Goal: Information Seeking & Learning: Find specific fact

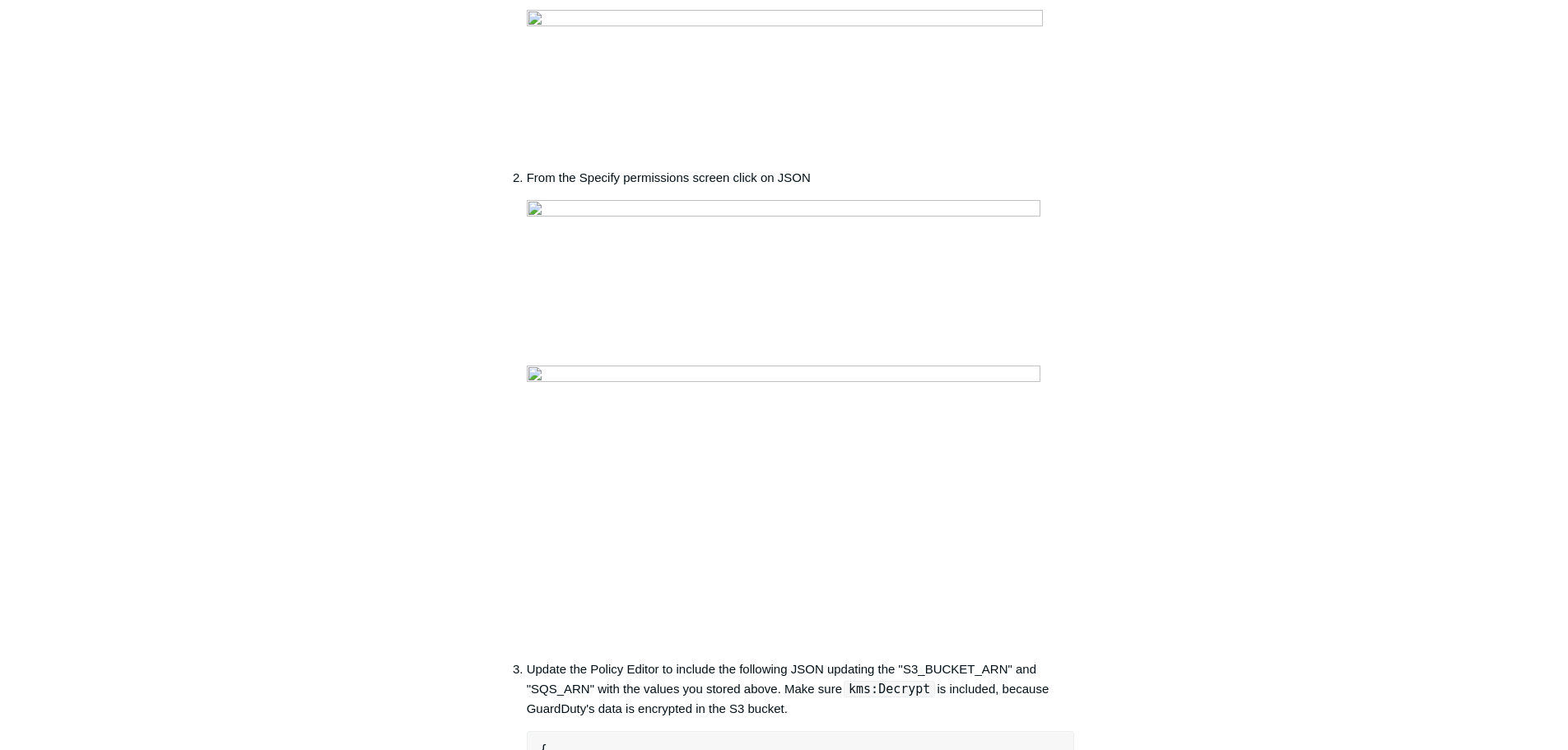
scroll to position [1316, 0]
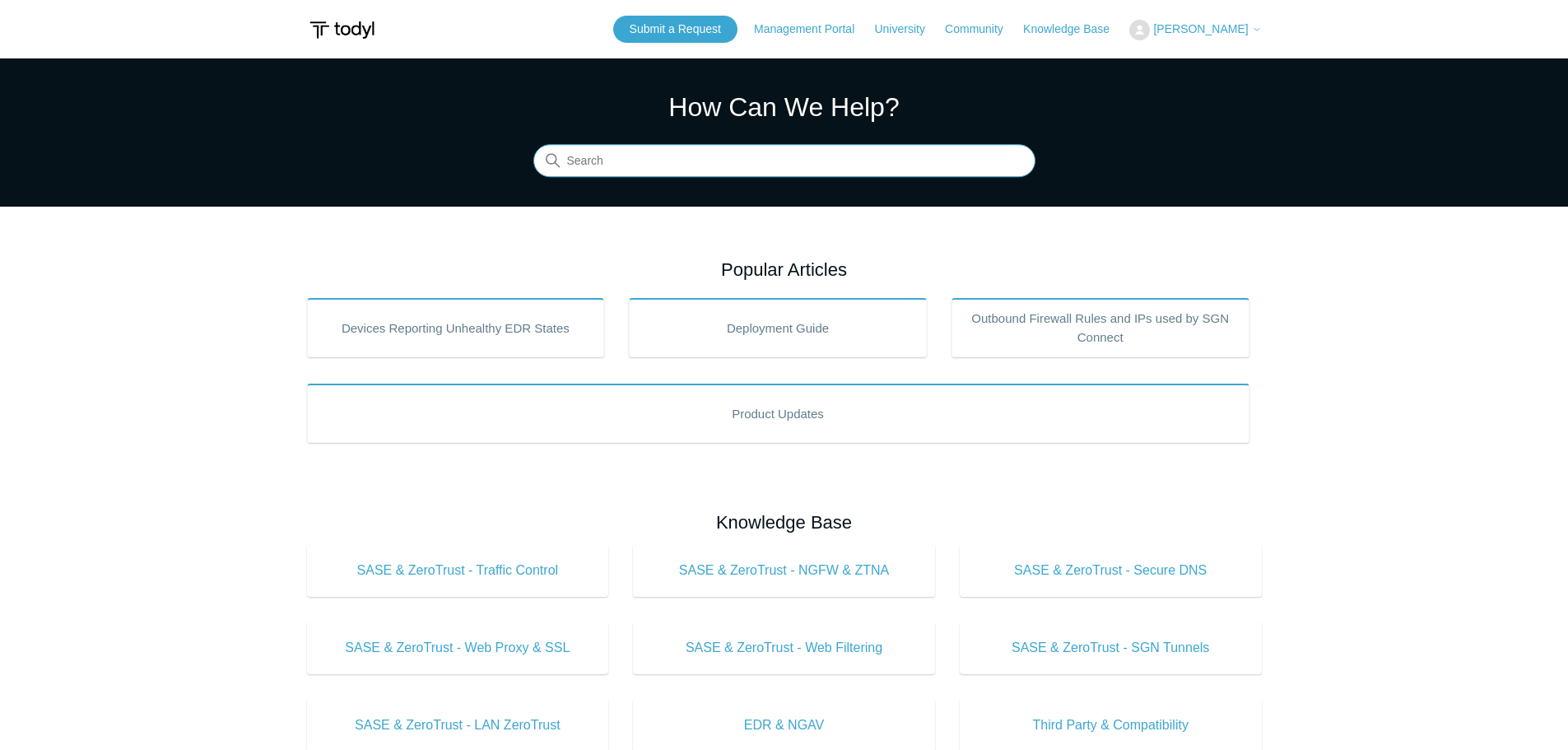
click at [604, 163] on input "Search" at bounding box center [784, 161] width 502 height 33
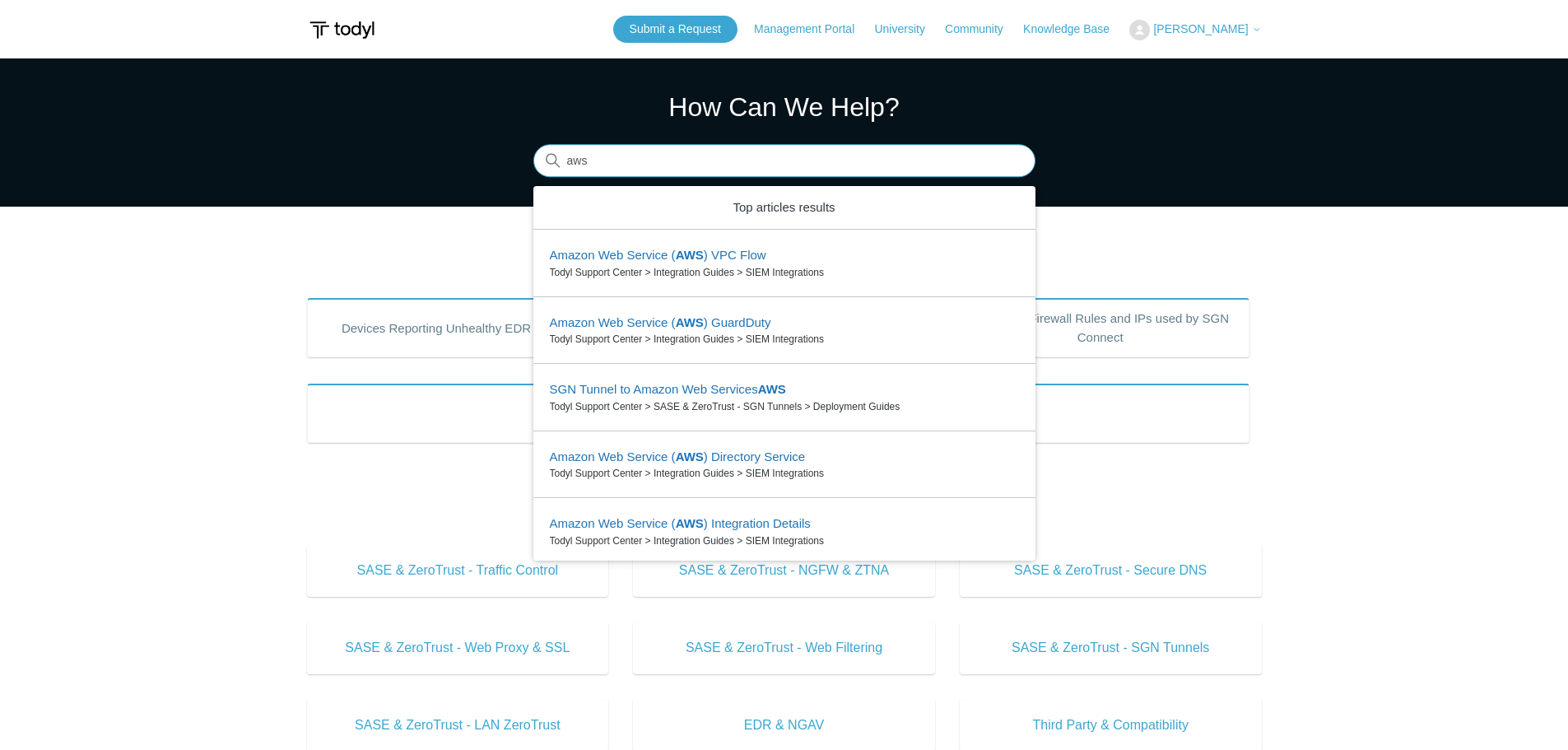
type input "aws"
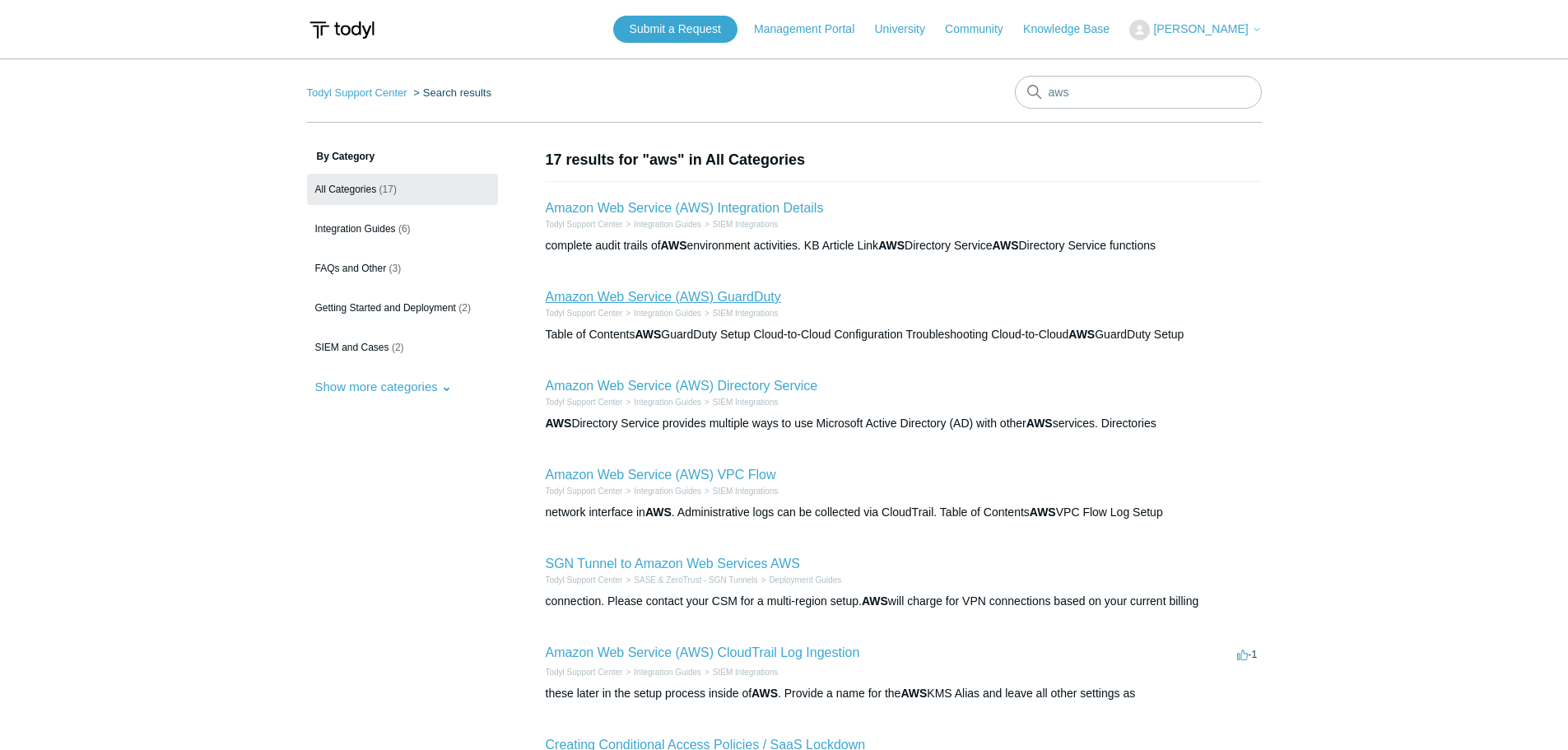
click at [742, 300] on link "Amazon Web Service (AWS) GuardDuty" at bounding box center [662, 296] width 235 height 14
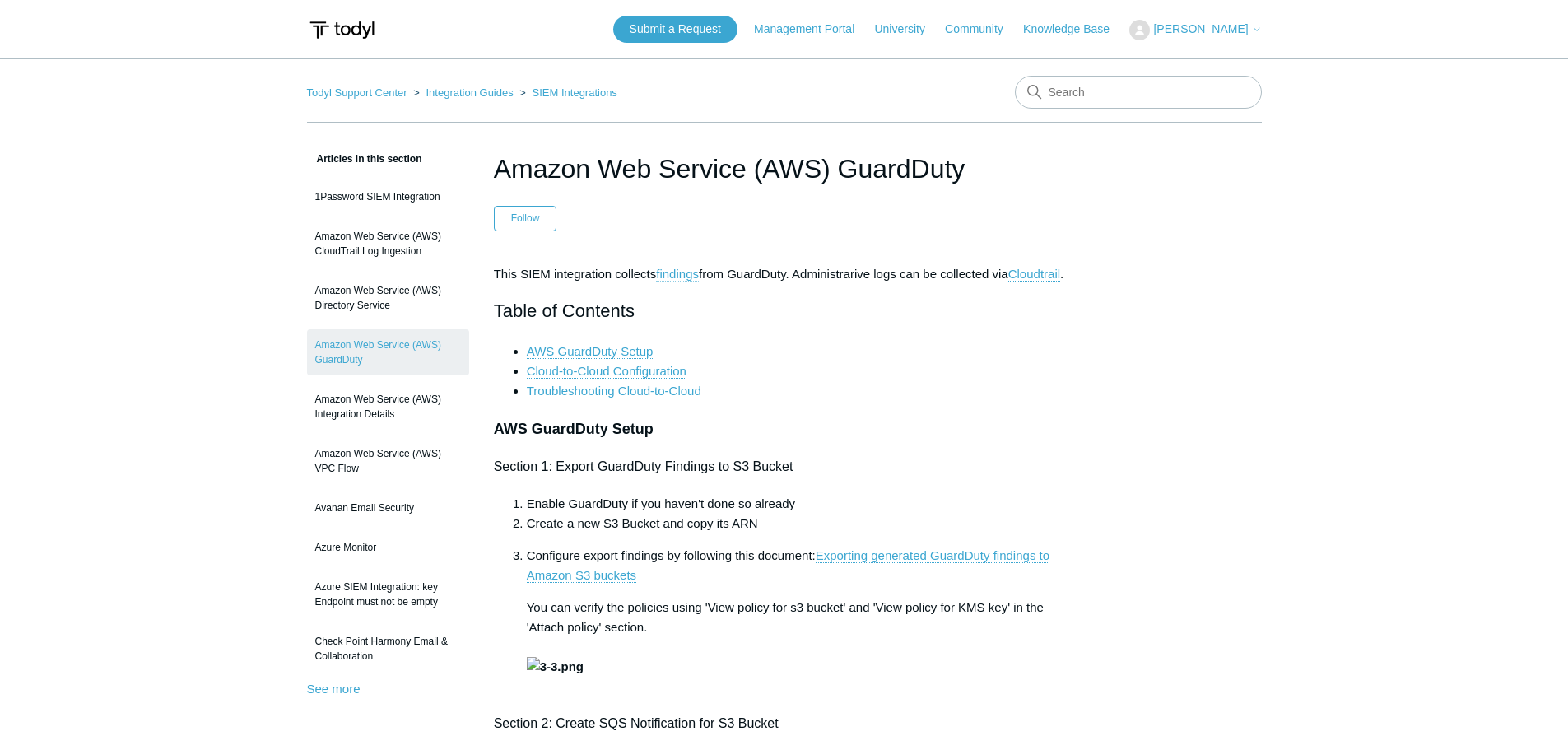
click at [695, 273] on link "findings" at bounding box center [677, 273] width 43 height 15
